Goal: Task Accomplishment & Management: Use online tool/utility

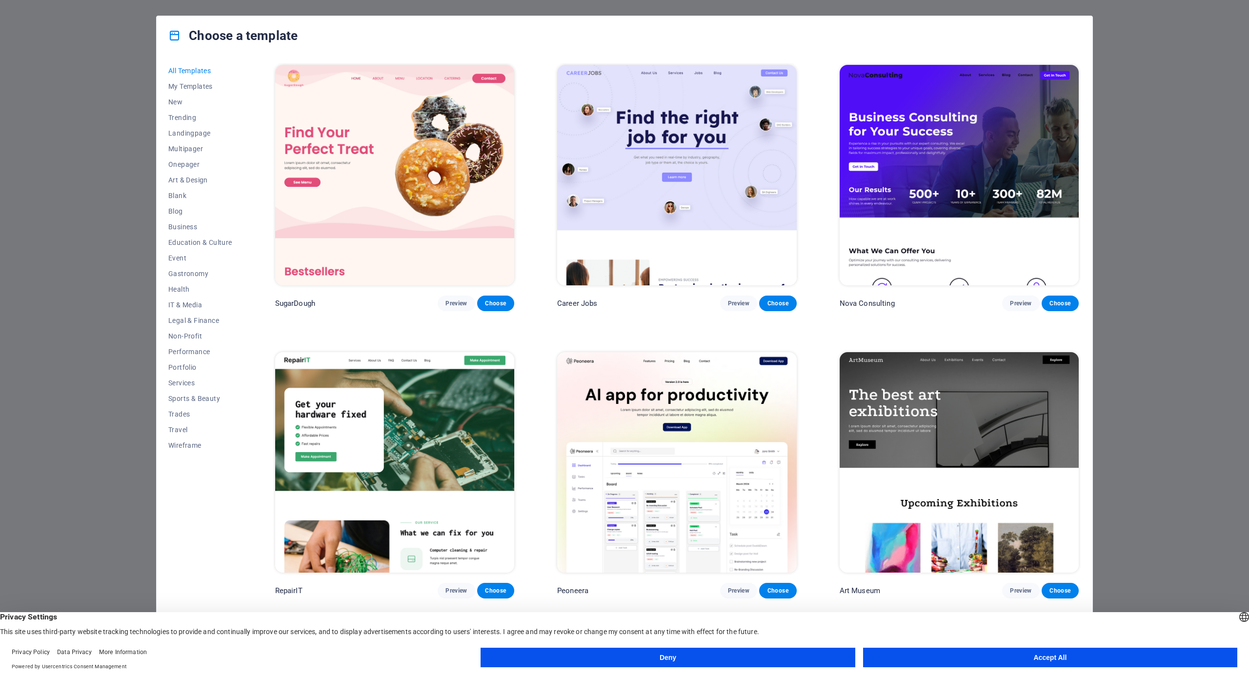
click at [1163, 185] on div "Choose a template All Templates My Templates New Trending Landingpage Multipage…" at bounding box center [624, 338] width 1249 height 677
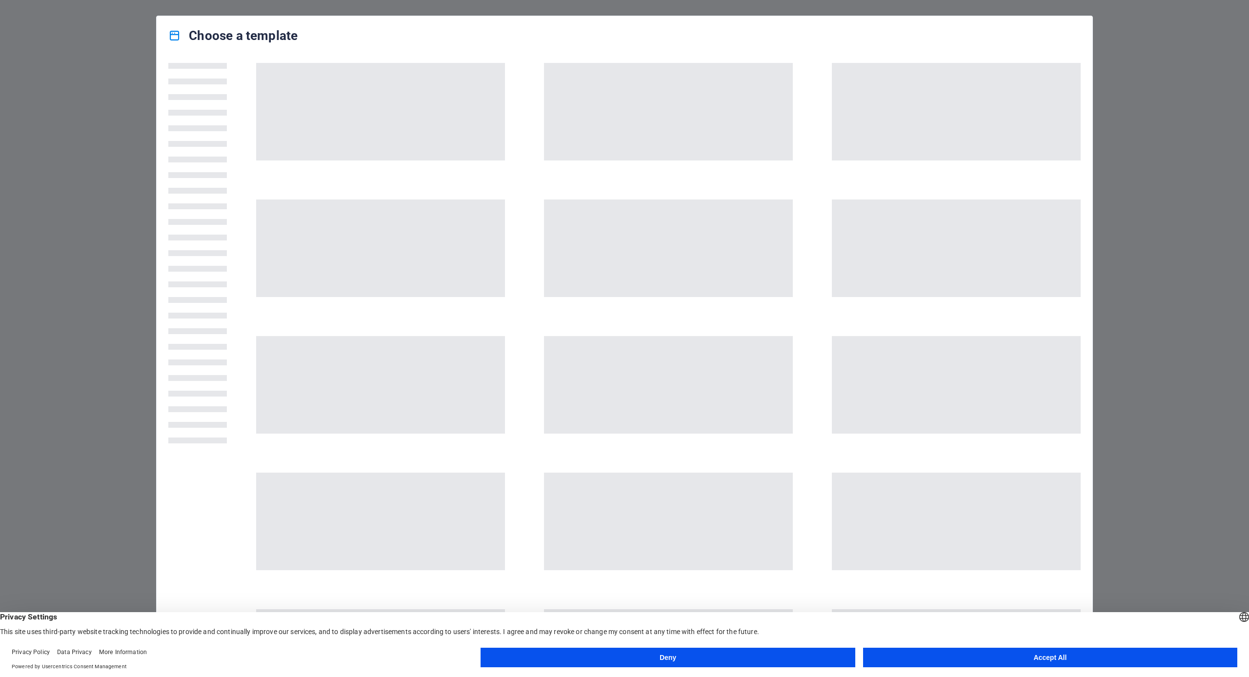
click at [1089, 663] on button "Accept All" at bounding box center [1050, 658] width 374 height 20
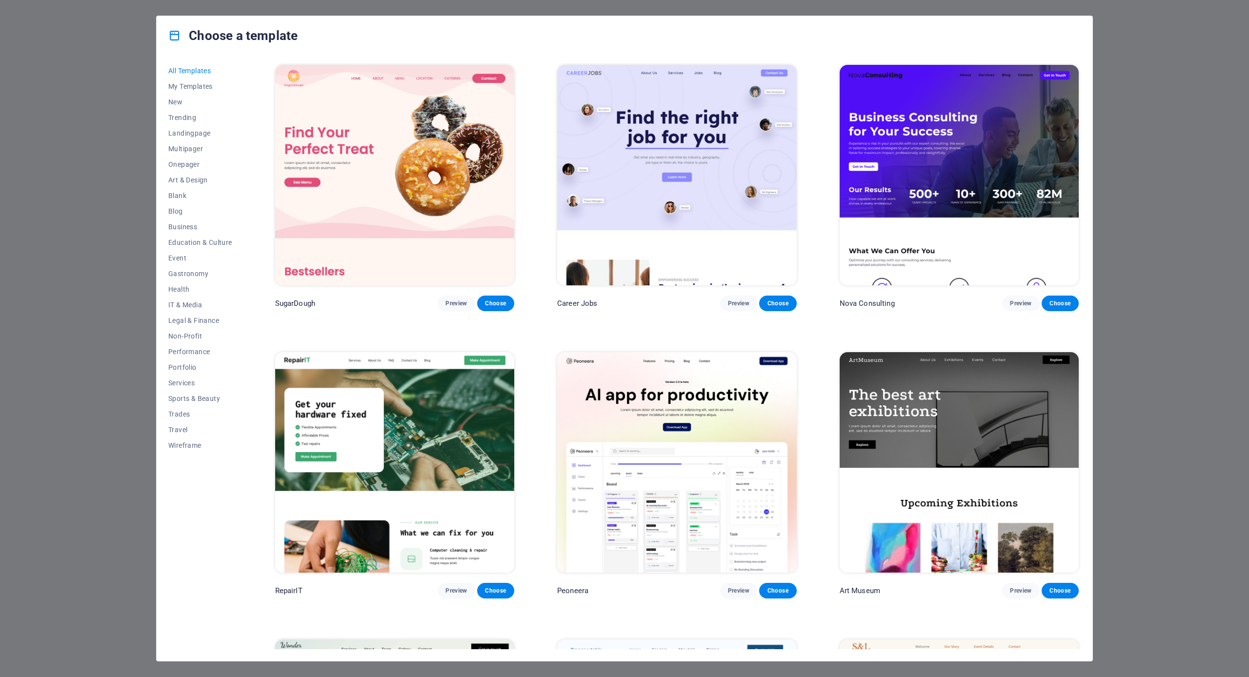
click at [1174, 144] on div "Choose a template All Templates My Templates New Trending Landingpage Multipage…" at bounding box center [624, 338] width 1249 height 677
click at [1168, 84] on div "Choose a template All Templates My Templates New Trending Landingpage Multipage…" at bounding box center [624, 338] width 1249 height 677
click at [1150, 44] on div "Choose a template All Templates My Templates New Trending Landingpage Multipage…" at bounding box center [624, 338] width 1249 height 677
click at [1249, 23] on div "Choose a template All Templates My Templates New Trending Landingpage Multipage…" at bounding box center [624, 338] width 1249 height 677
click at [1076, 49] on div "Choose a template" at bounding box center [625, 35] width 936 height 39
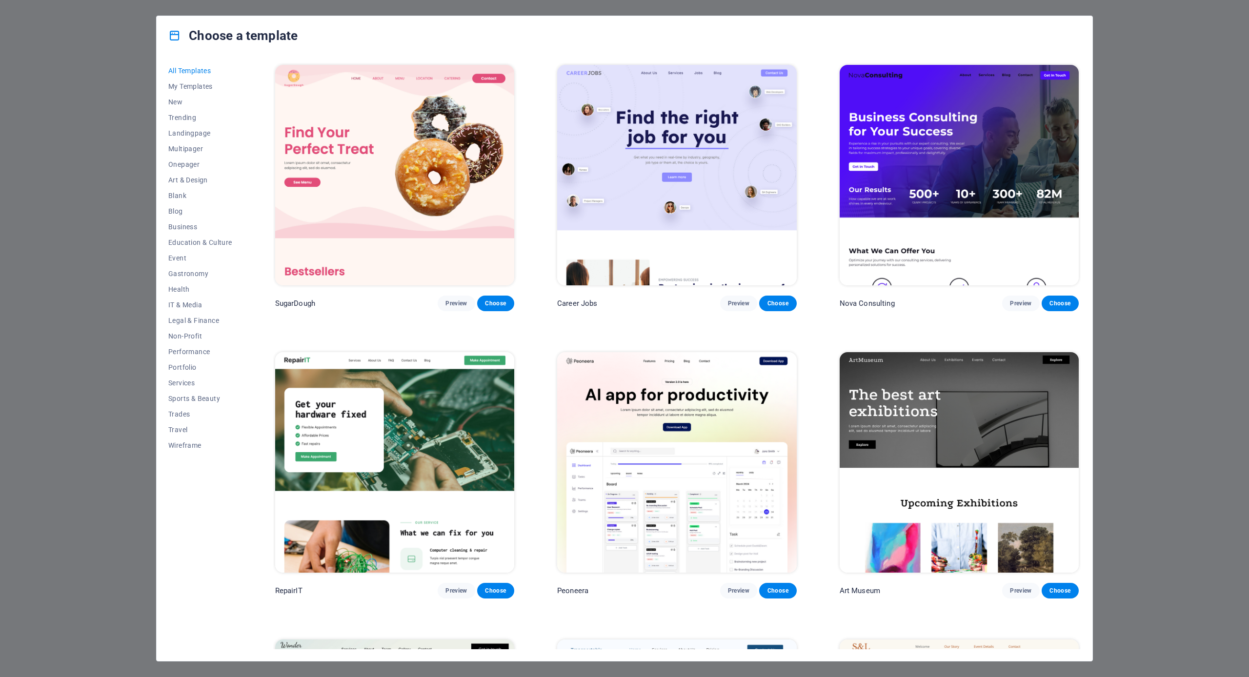
click at [1123, 23] on div "Choose a template All Templates My Templates New Trending Landingpage Multipage…" at bounding box center [624, 338] width 1249 height 677
click at [1138, 41] on div "Choose a template All Templates My Templates New Trending Landingpage Multipage…" at bounding box center [624, 338] width 1249 height 677
click at [1150, 77] on div "Choose a template All Templates My Templates New Trending Landingpage Multipage…" at bounding box center [624, 338] width 1249 height 677
